Goal: Information Seeking & Learning: Compare options

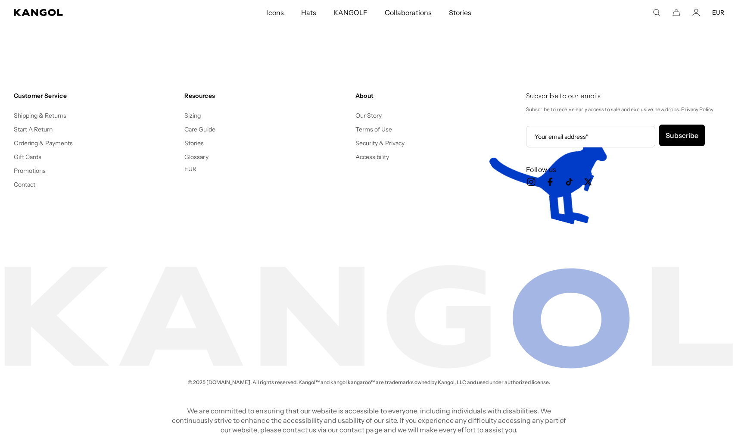
scroll to position [0, 178]
